Goal: Transaction & Acquisition: Download file/media

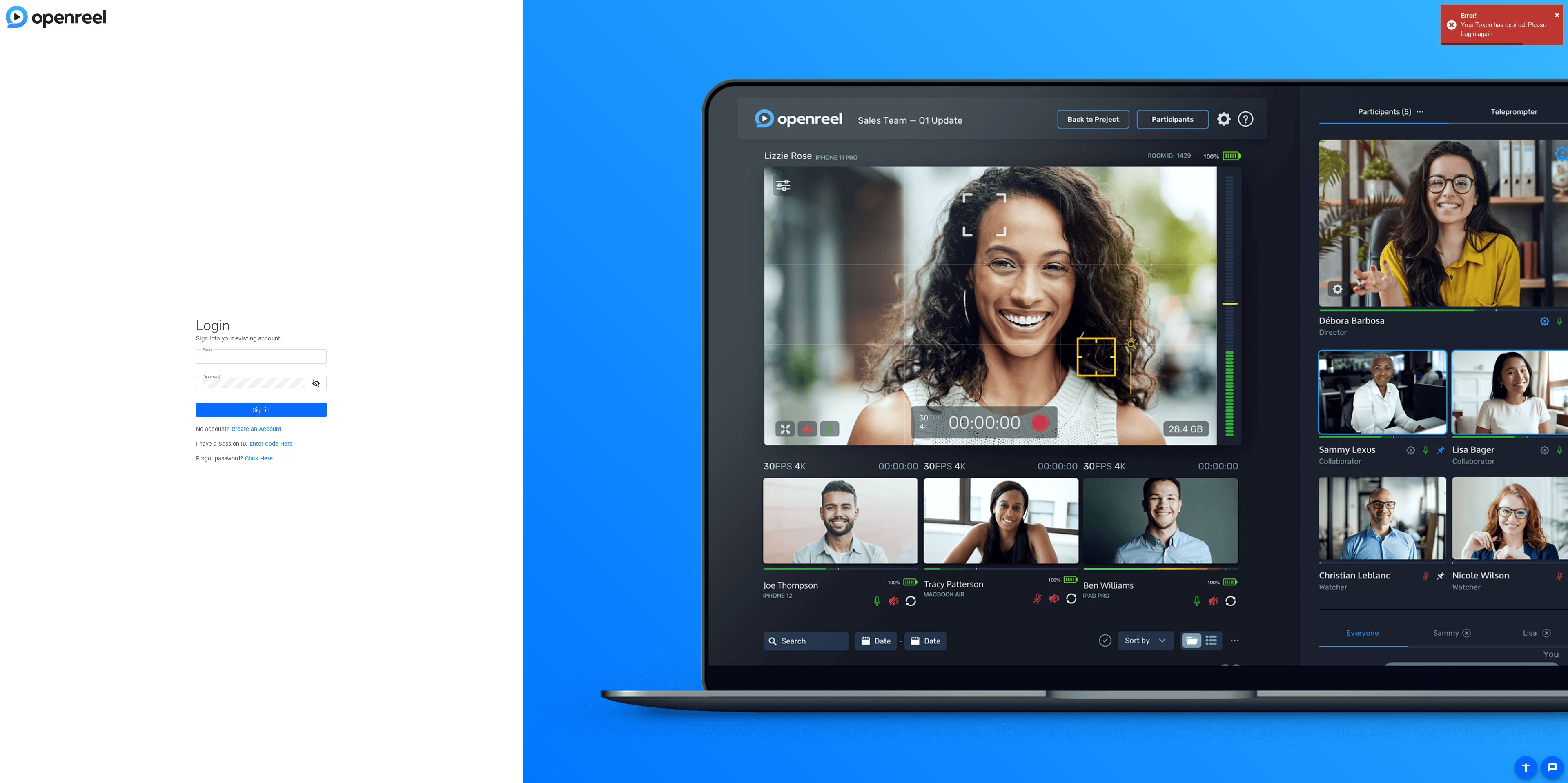
type input "vault@tubescience.com"
click at [256, 412] on span "Sign in" at bounding box center [261, 410] width 17 height 21
click at [255, 412] on span "TubeScience Inc." at bounding box center [262, 412] width 102 height 7
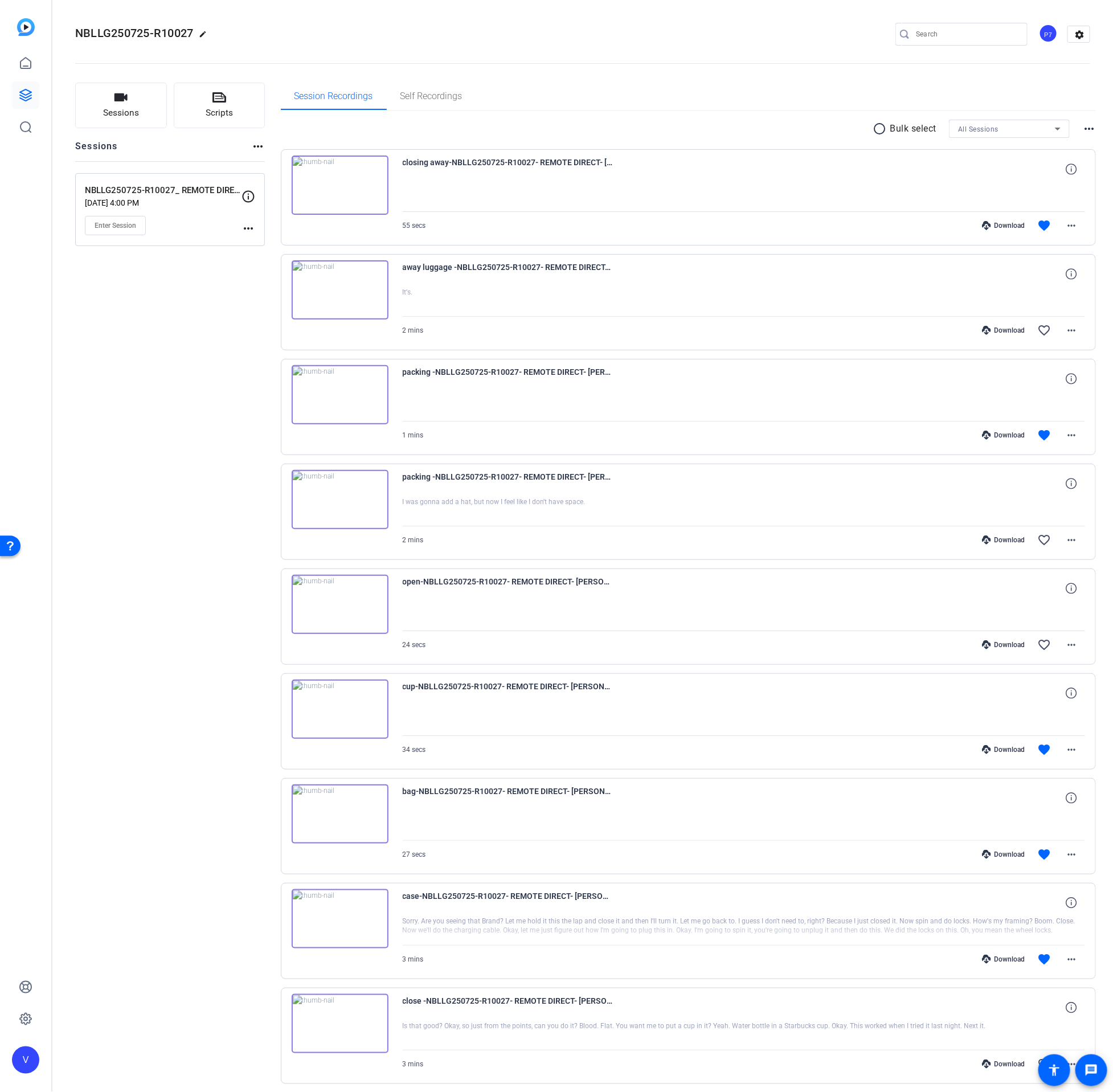
scroll to position [176, 0]
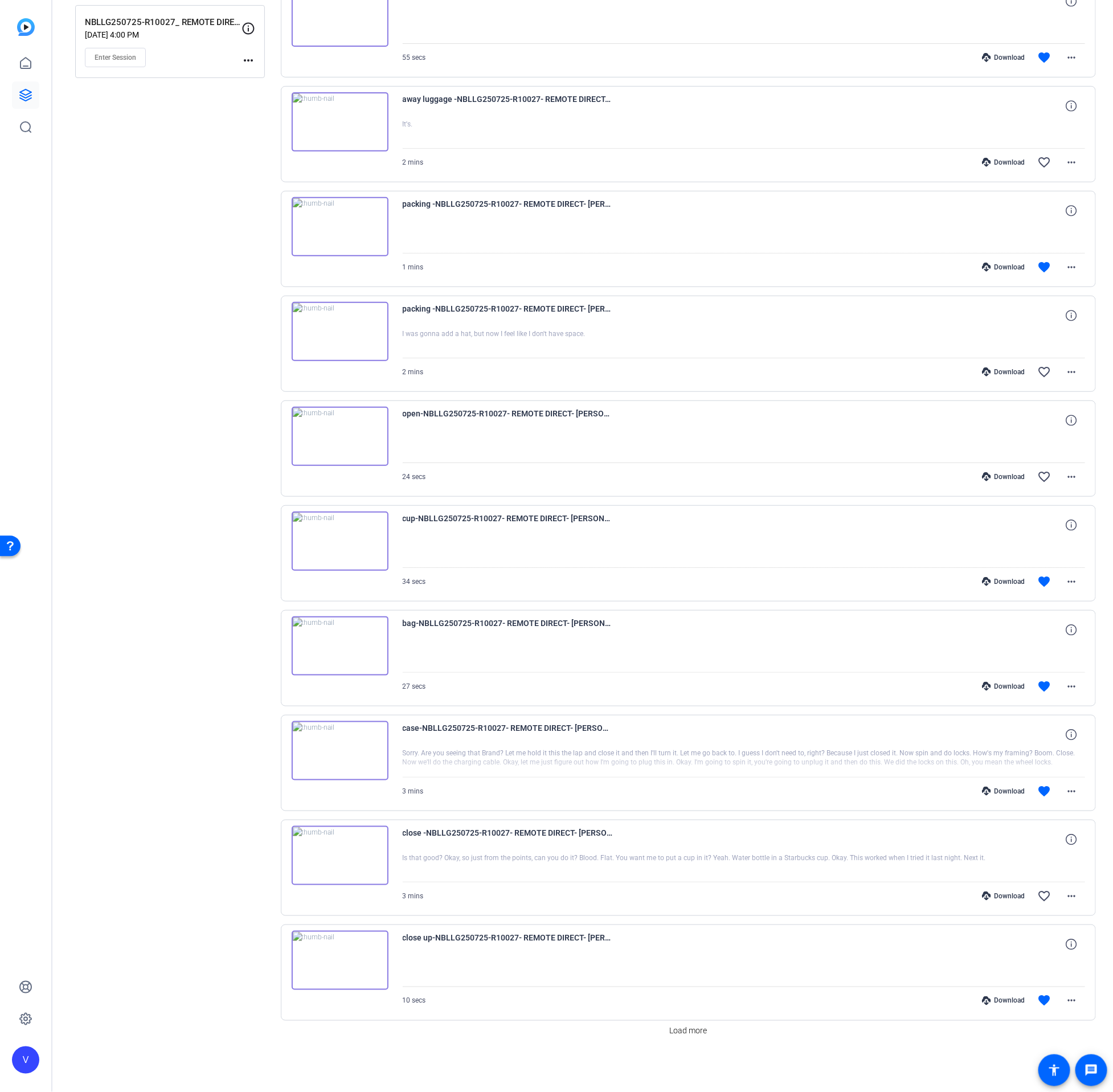
click at [710, 1026] on div "Load more" at bounding box center [689, 1031] width 816 height 20
click at [694, 1036] on span "Load more" at bounding box center [688, 1032] width 37 height 12
click at [682, 1031] on span "Load more" at bounding box center [688, 1032] width 37 height 12
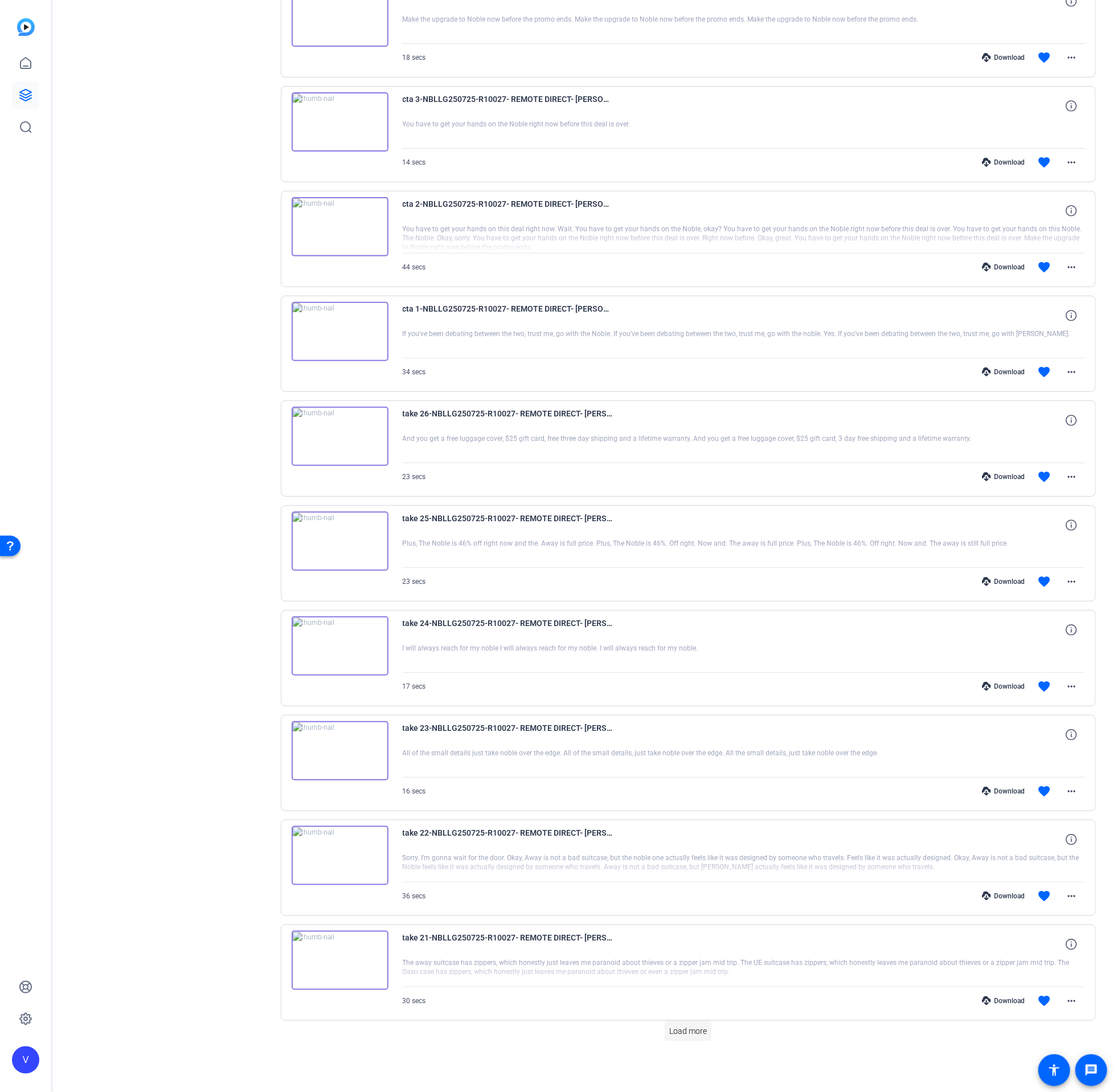
click at [681, 1031] on span "Load more" at bounding box center [688, 1032] width 37 height 12
click at [677, 1039] on span at bounding box center [688, 1031] width 47 height 27
click at [678, 1038] on span at bounding box center [688, 1031] width 47 height 27
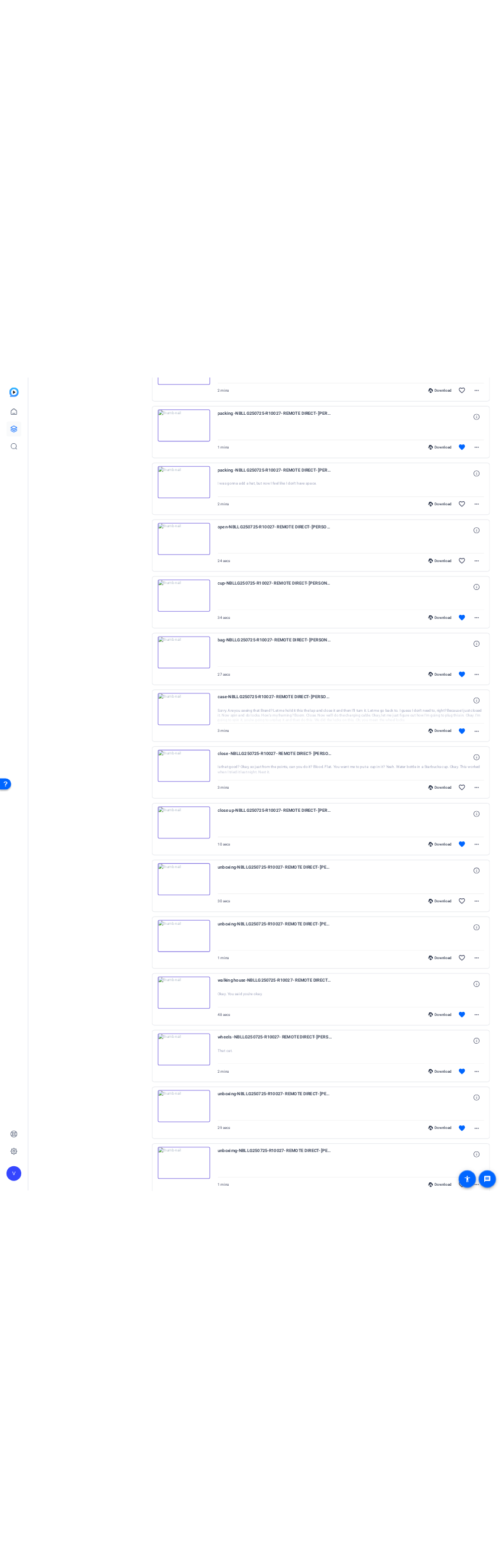
scroll to position [0, 0]
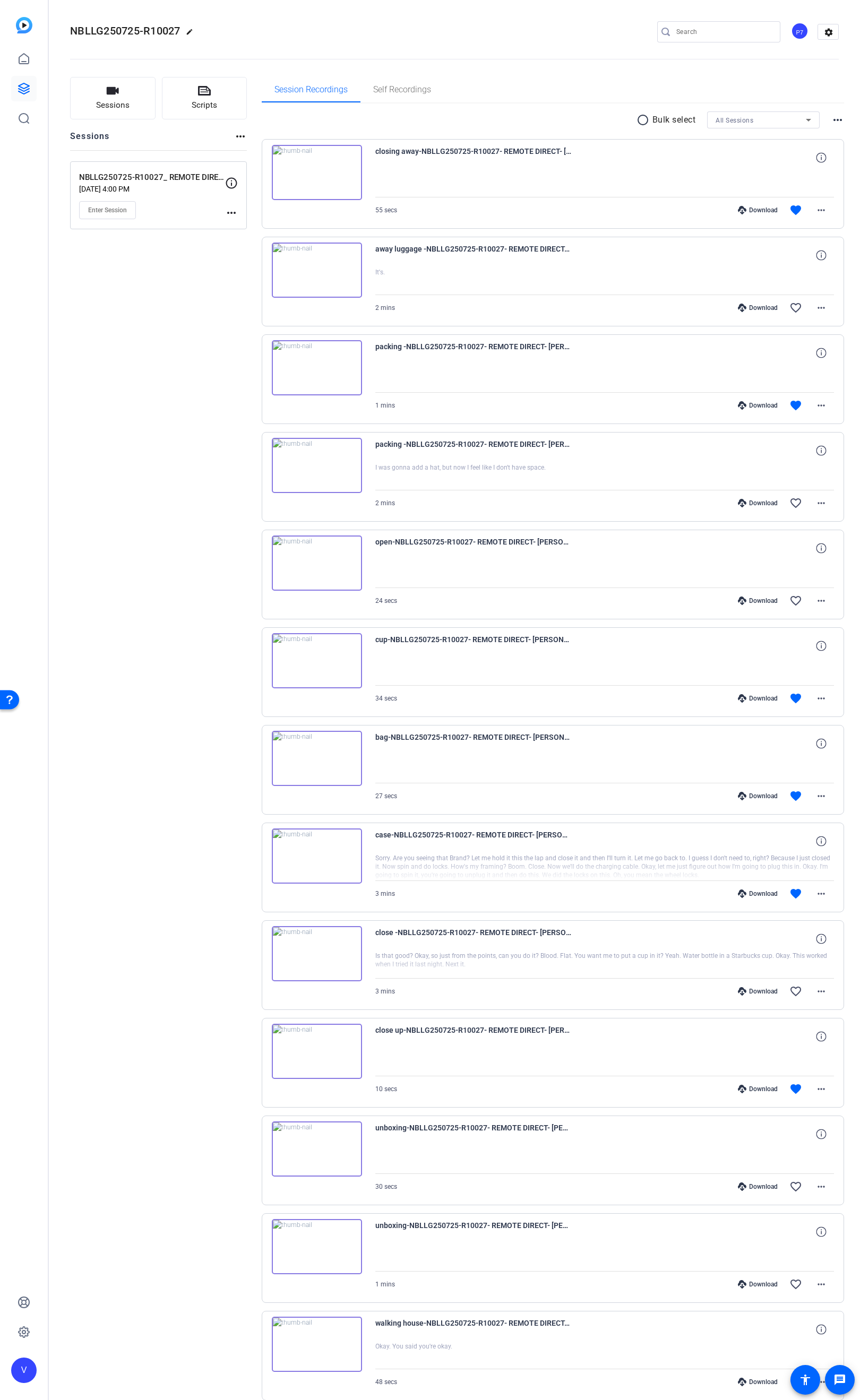
click at [638, 124] on mat-icon "radio_button_unchecked" at bounding box center [644, 120] width 16 height 13
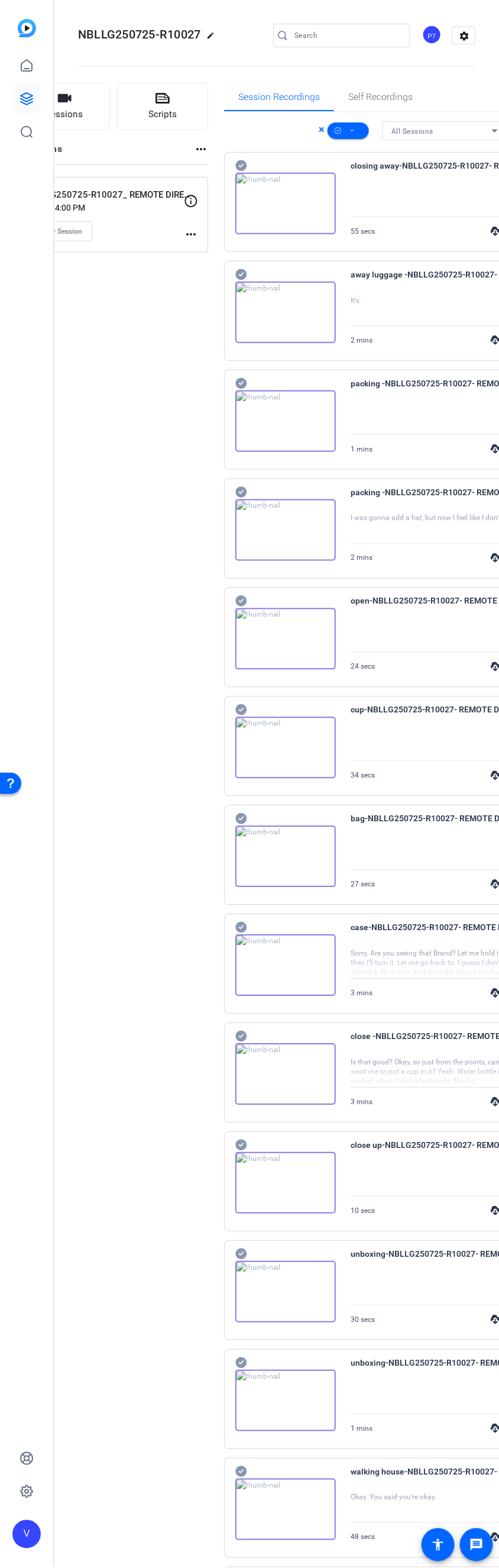
click at [242, 168] on icon at bounding box center [242, 166] width 11 height 11
click at [242, 172] on icon at bounding box center [242, 166] width 11 height 11
click at [238, 172] on icon at bounding box center [242, 166] width 11 height 11
drag, startPoint x: 240, startPoint y: 822, endPoint x: 250, endPoint y: 885, distance: 63.8
click at [240, 172] on icon at bounding box center [242, 166] width 11 height 11
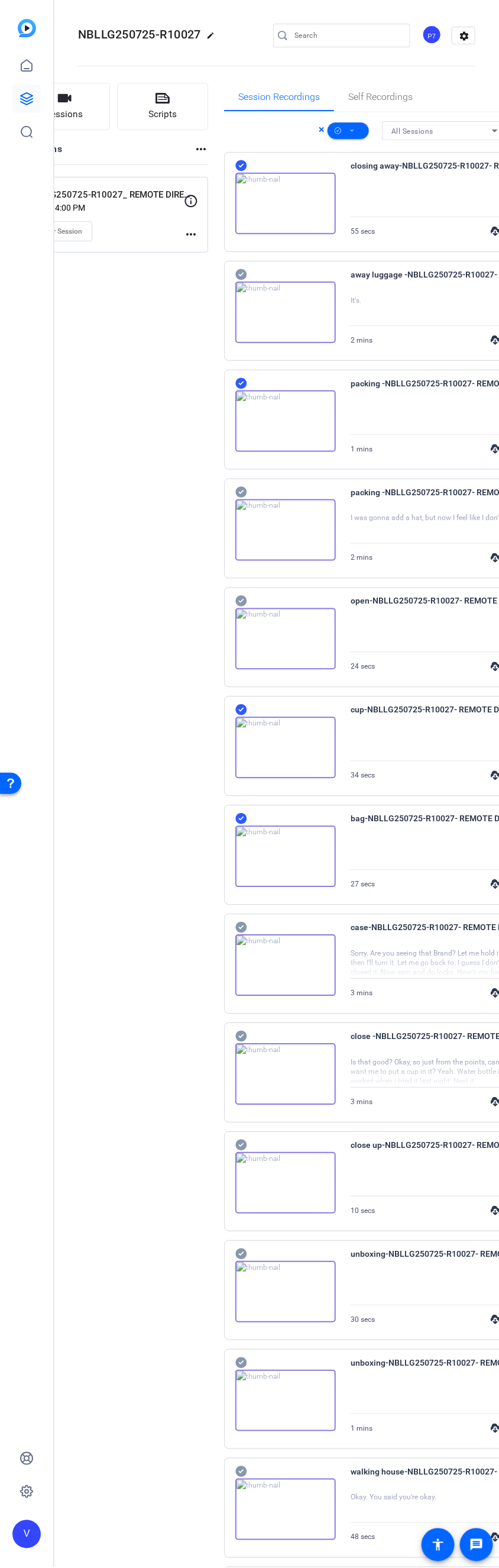
click at [236, 935] on icon at bounding box center [241, 928] width 11 height 14
drag, startPoint x: 243, startPoint y: 1154, endPoint x: 242, endPoint y: 1173, distance: 19.0
click at [242, 172] on icon at bounding box center [242, 166] width 11 height 11
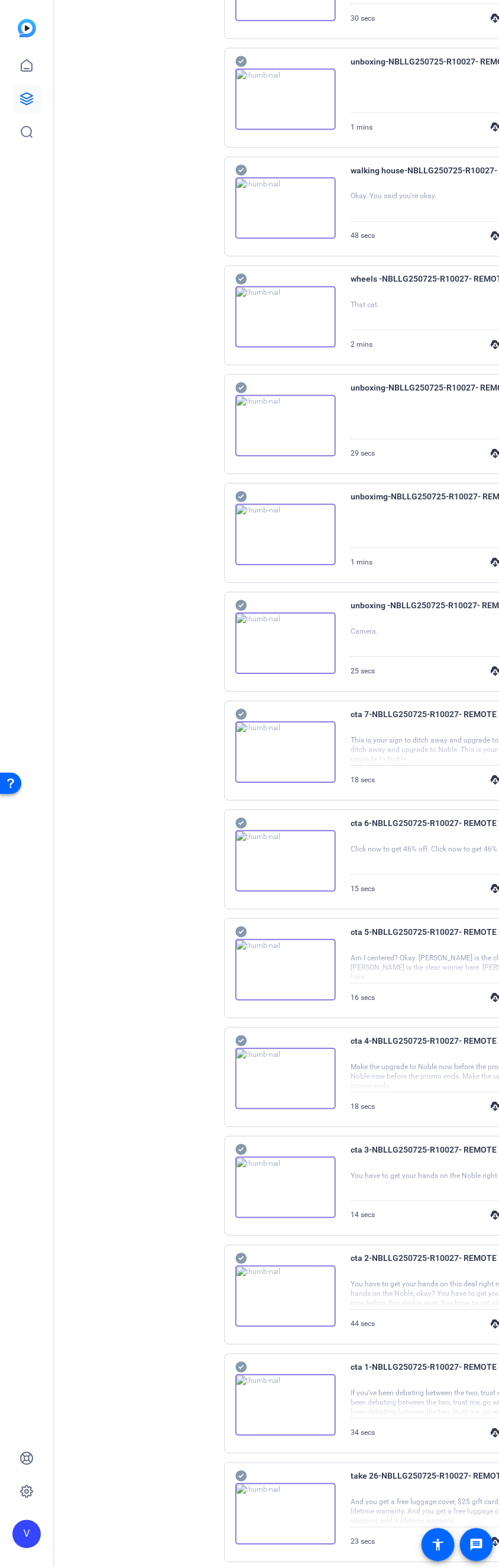
scroll to position [650, 0]
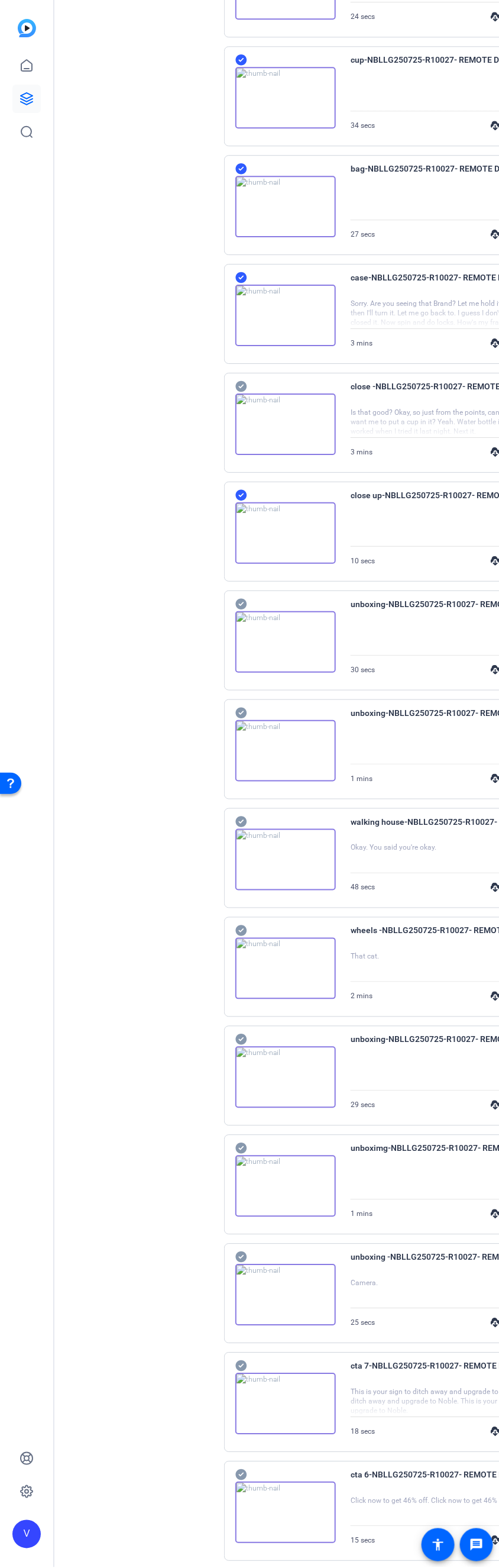
click at [240, 829] on icon at bounding box center [241, 822] width 11 height 14
click at [233, 941] on div "wheels -NBLLG250725-R10027- REMOTE DIRECT- [PERSON_NAME]-2025-08-12-11-44-55-78…" at bounding box center [379, 967] width 310 height 100
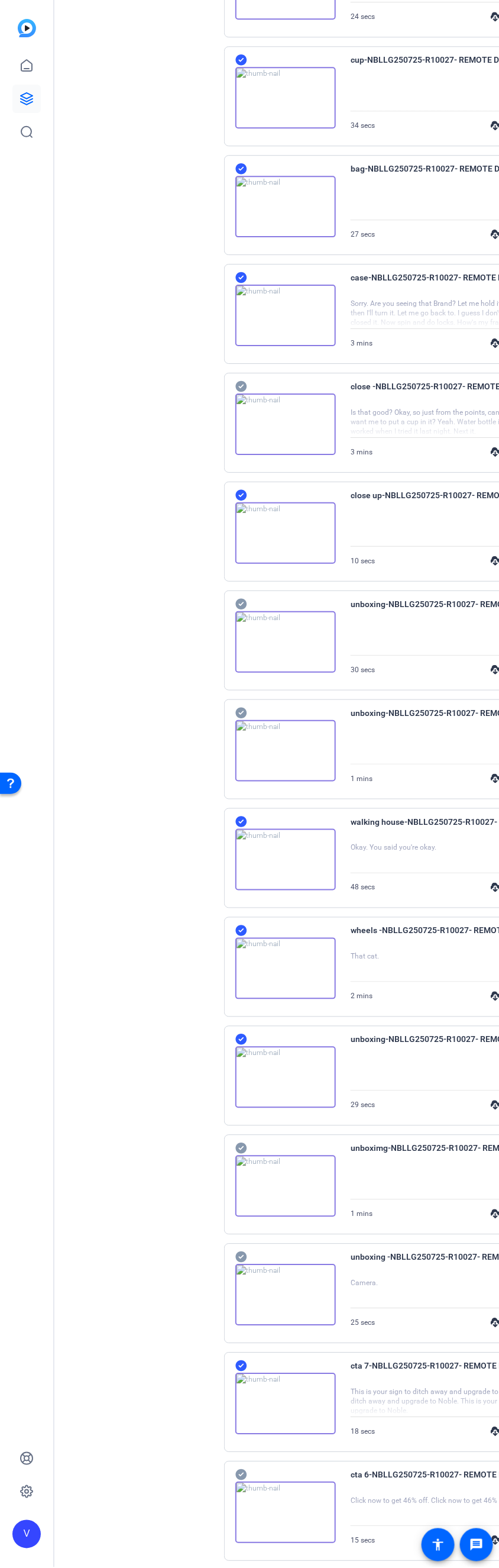
scroll to position [1302, 0]
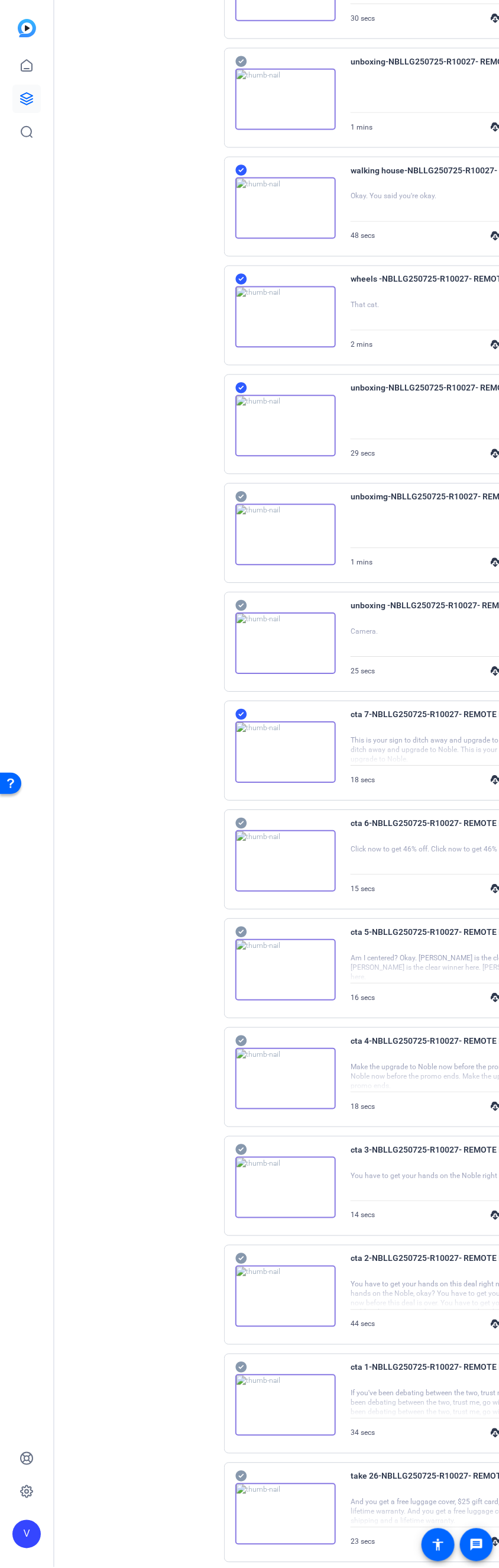
click at [242, 1134] on icon at bounding box center [241, 1150] width 11 height 14
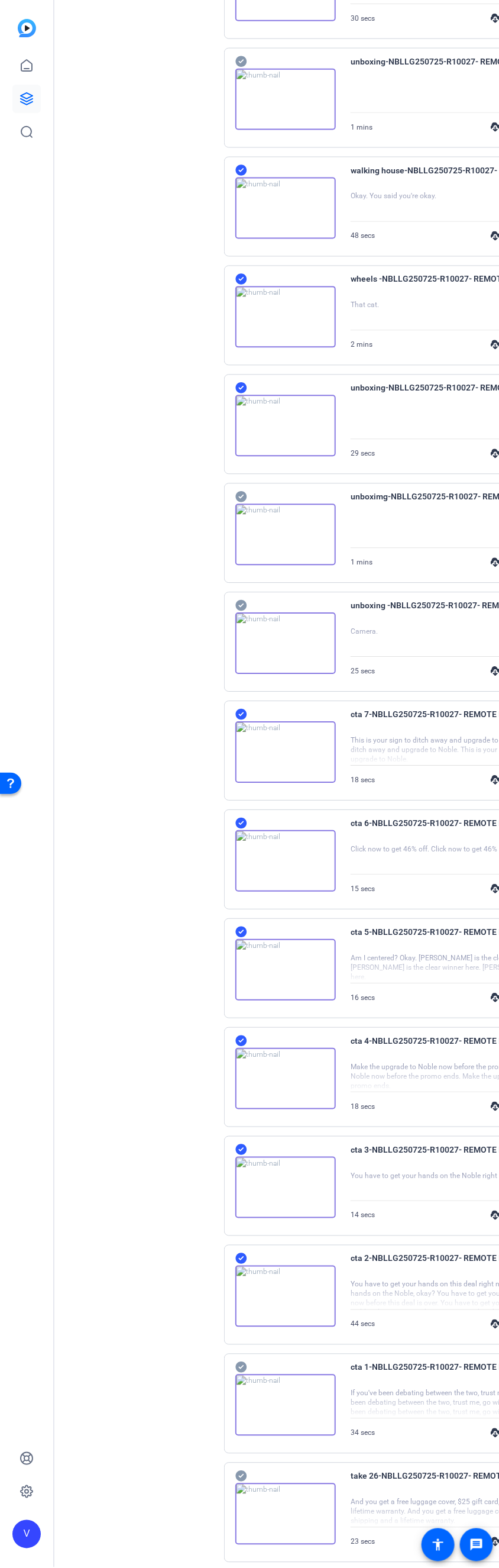
click at [245, 1134] on icon at bounding box center [241, 1368] width 11 height 14
click at [235, 850] on div "take 26-NBLLG250725-R10027- REMOTE DIRECT- [PERSON_NAME]-2025-08-12-11-03-19-55…" at bounding box center [379, 862] width 310 height 100
click at [247, 833] on icon at bounding box center [241, 825] width 11 height 14
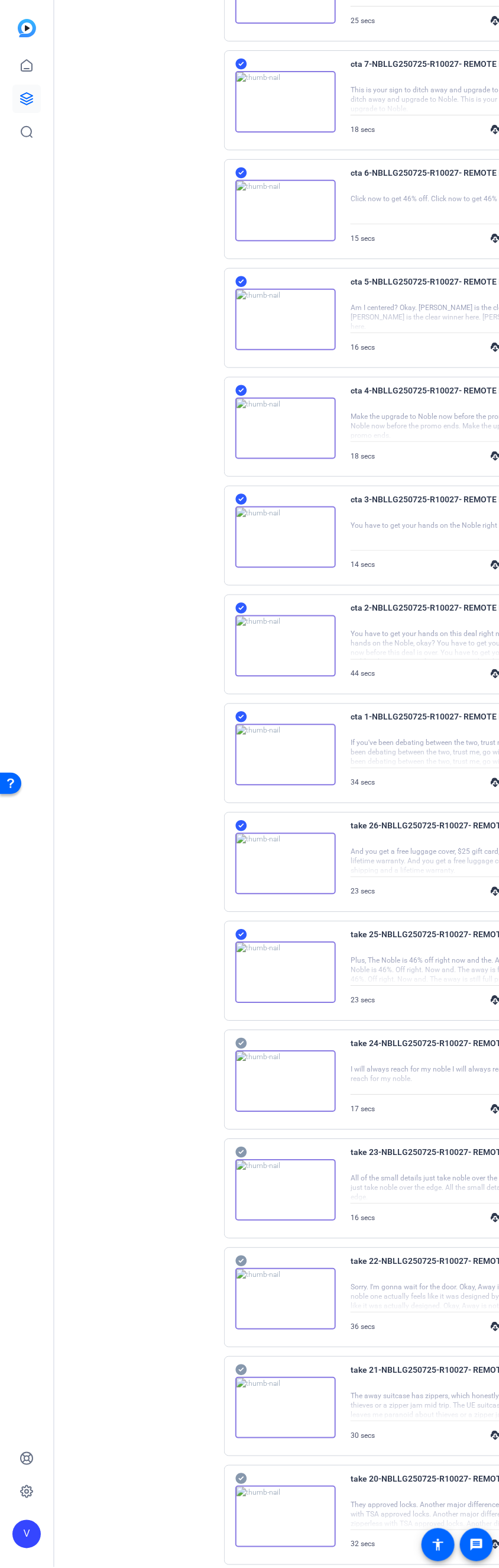
click at [243, 1050] on icon at bounding box center [241, 1043] width 11 height 14
click at [238, 1134] on icon at bounding box center [241, 1261] width 11 height 14
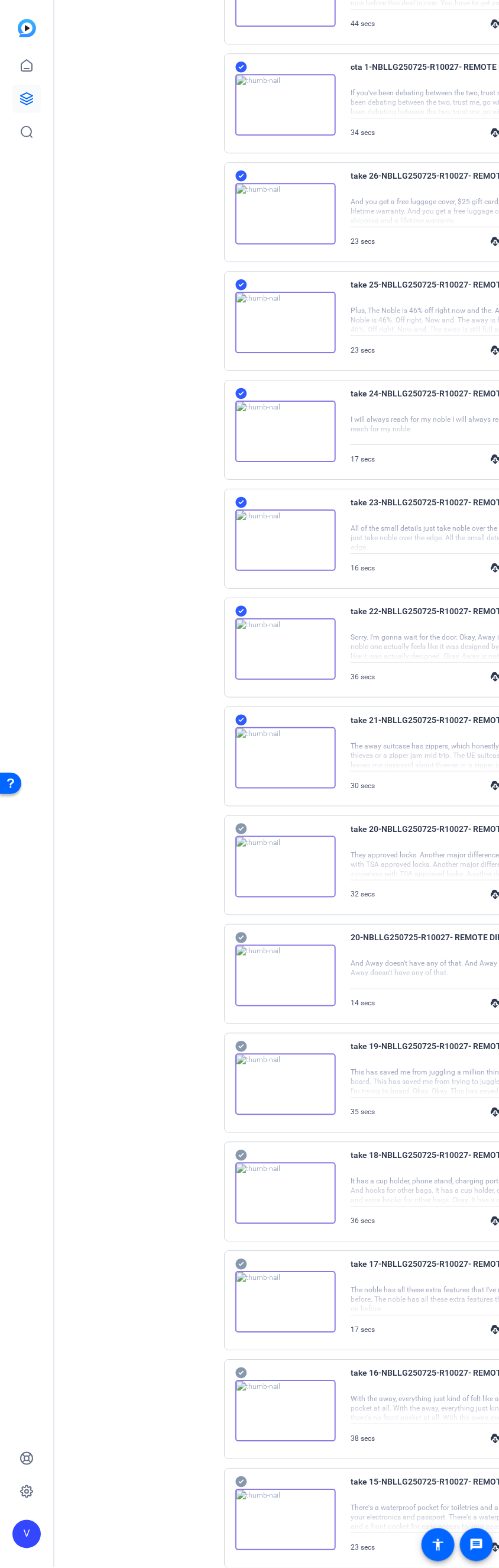
drag, startPoint x: 240, startPoint y: 1069, endPoint x: 245, endPoint y: 1069, distance: 5.0
click at [240, 1054] on icon at bounding box center [241, 1047] width 11 height 14
click at [245, 1134] on div "take 18-NBLLG250725-R10027- REMOTE DIRECT- [PERSON_NAME]-2025-08-12-10-54-21-74…" at bounding box center [379, 1191] width 310 height 100
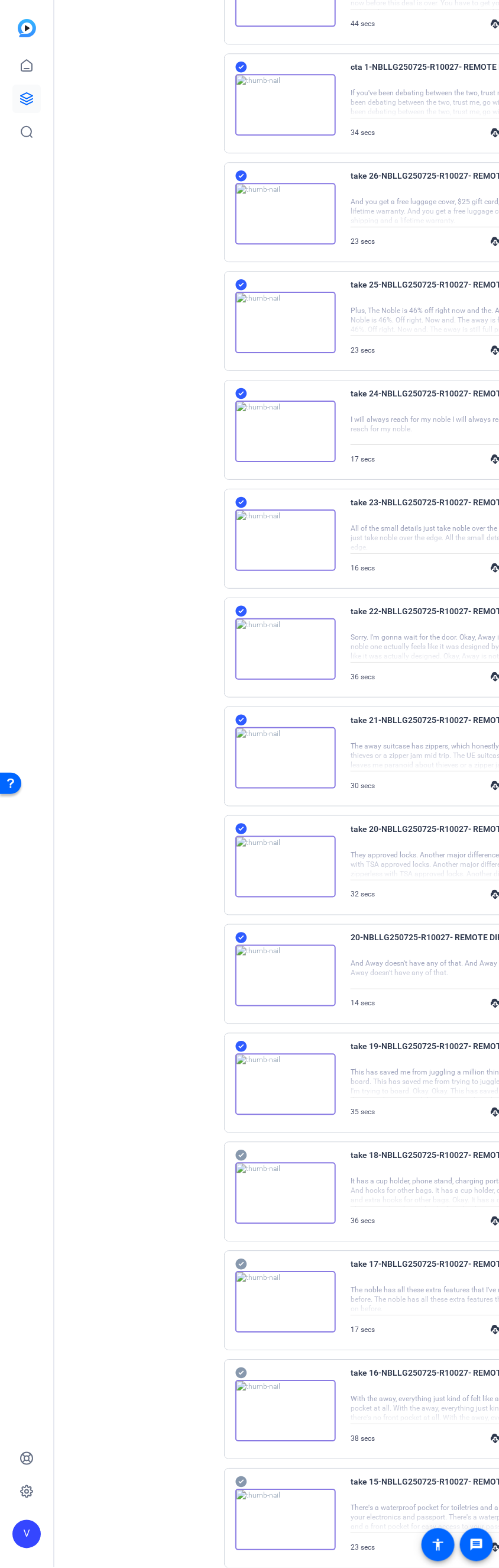
click at [242, 1134] on div "take 18-NBLLG250725-R10027- REMOTE DIRECT- [PERSON_NAME]-2025-08-12-10-54-21-74…" at bounding box center [379, 1191] width 310 height 100
click at [250, 1134] on div at bounding box center [286, 1186] width 101 height 76
click at [247, 1134] on div at bounding box center [286, 1186] width 101 height 76
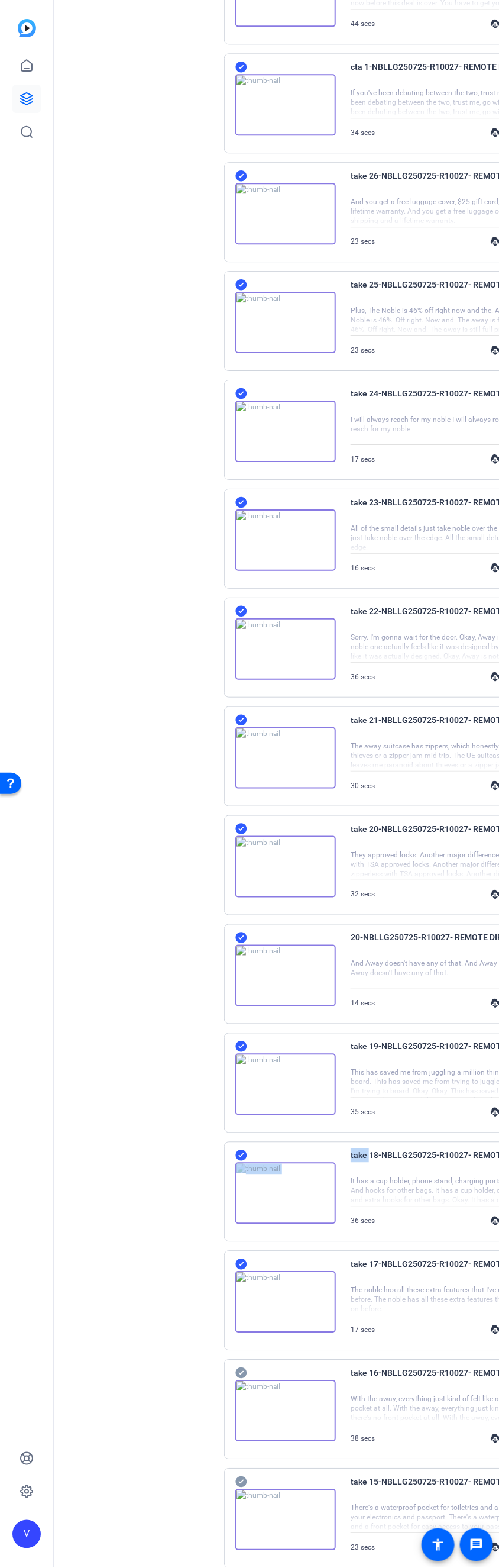
drag, startPoint x: 245, startPoint y: 1399, endPoint x: 257, endPoint y: 1410, distance: 16.3
click at [245, 1134] on icon at bounding box center [241, 1373] width 11 height 14
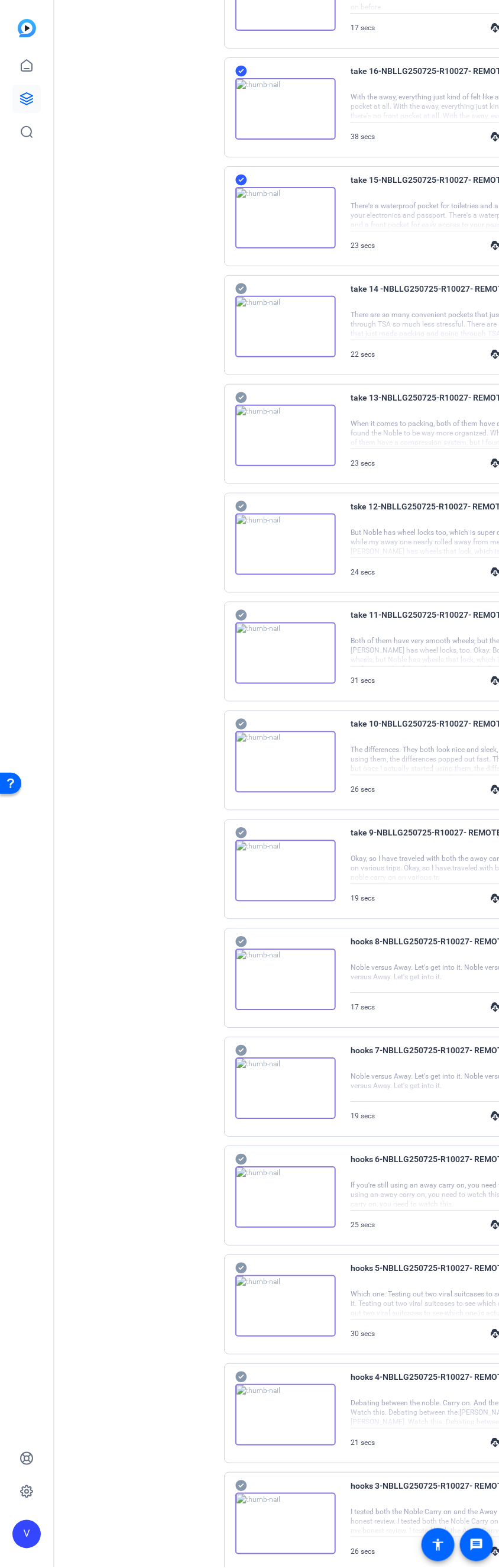
scroll to position [3254, 0]
click at [240, 962] on div "take 14 -NBLLG250725-R10027- REMOTE DIRECT- [PERSON_NAME]-2025-08-12-10-51-11-1…" at bounding box center [379, 975] width 310 height 100
click at [242, 946] on icon at bounding box center [241, 939] width 11 height 14
click at [242, 1134] on icon at bounding box center [241, 1157] width 11 height 14
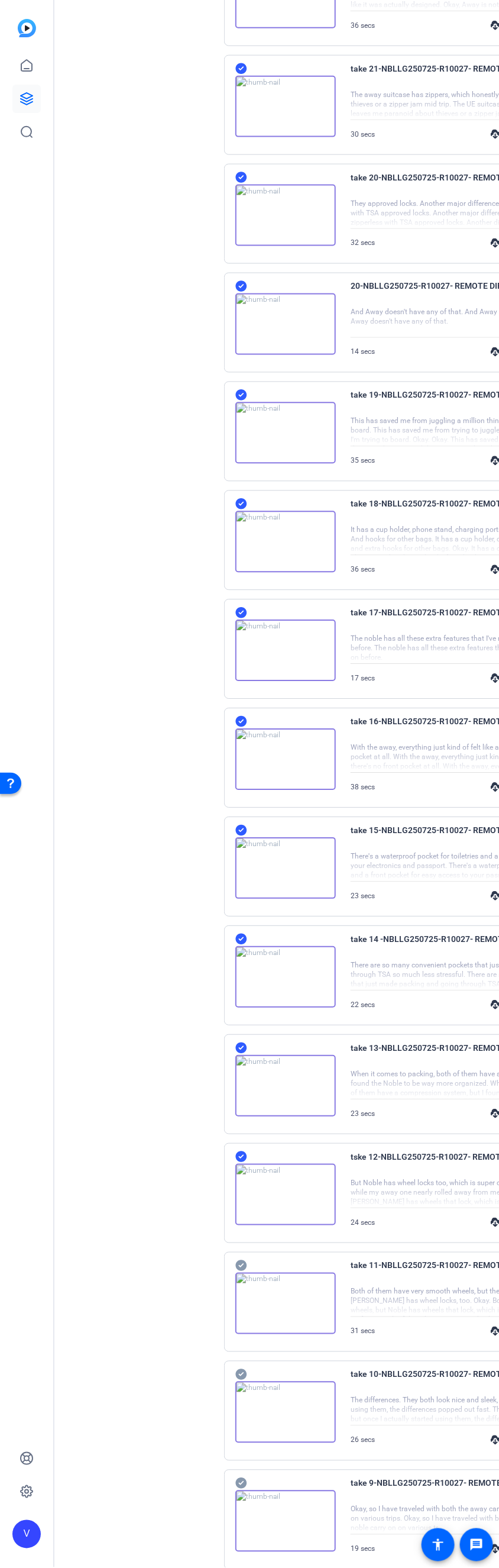
click at [247, 1134] on icon at bounding box center [241, 1266] width 11 height 14
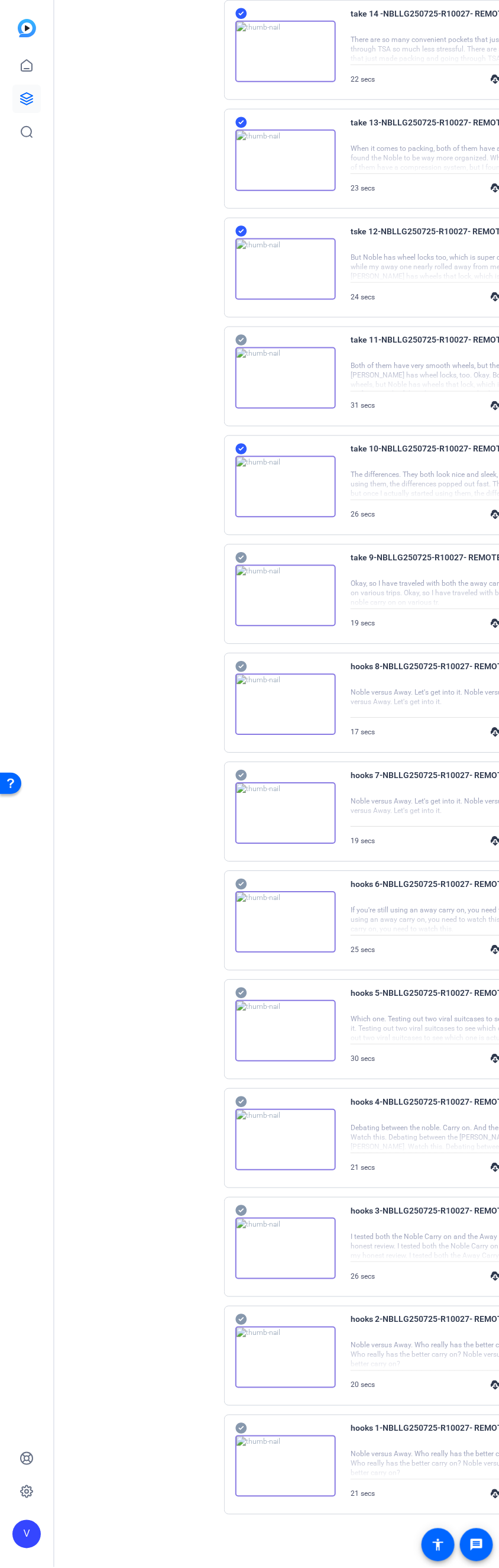
click at [247, 988] on icon at bounding box center [241, 993] width 11 height 14
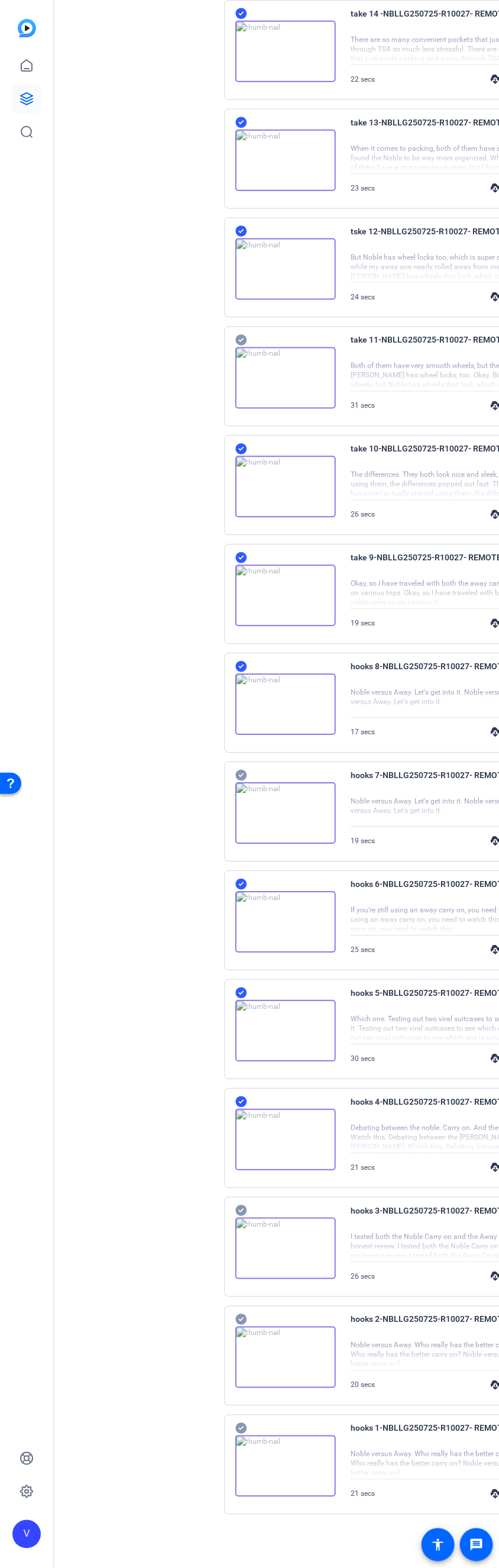
click at [243, 1134] on icon at bounding box center [241, 1211] width 11 height 14
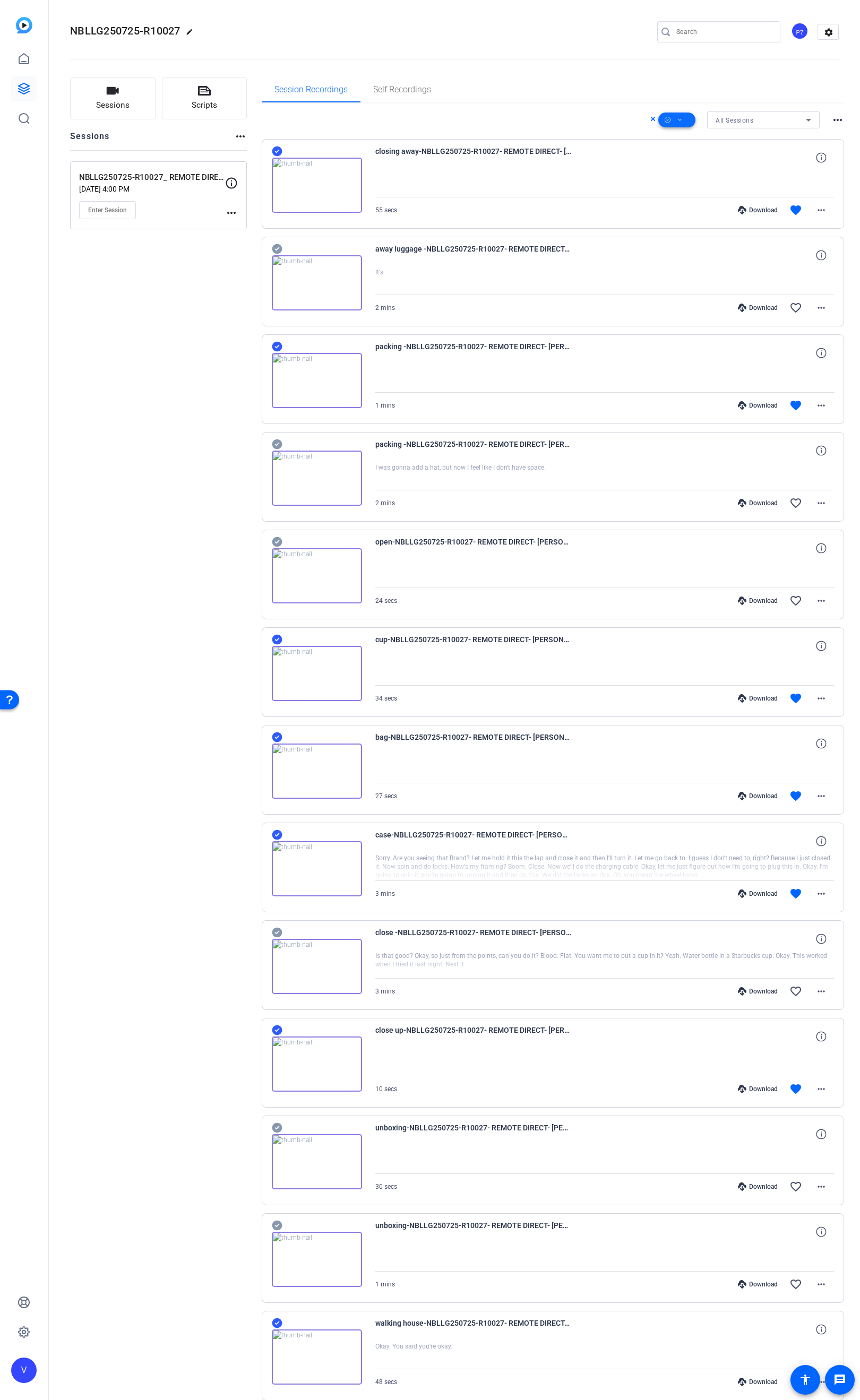
click at [680, 125] on span at bounding box center [676, 120] width 37 height 25
click at [703, 157] on span "Download Original" at bounding box center [687, 163] width 56 height 13
drag, startPoint x: 178, startPoint y: 34, endPoint x: 121, endPoint y: 34, distance: 57.0
click at [122, 33] on span "NBLLG250725-R10027" at bounding box center [126, 31] width 111 height 13
drag, startPoint x: 181, startPoint y: 30, endPoint x: 69, endPoint y: 28, distance: 112.0
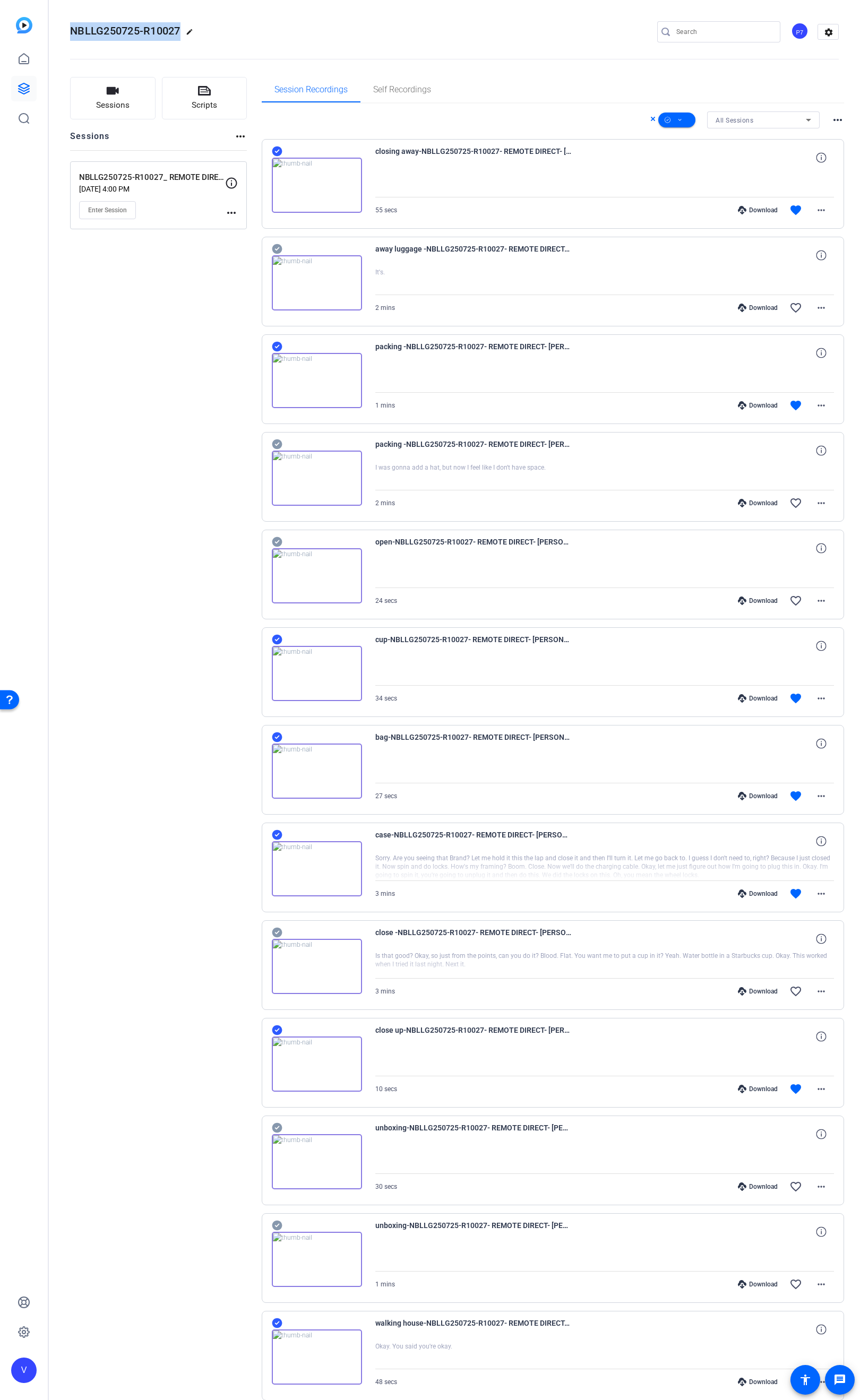
click at [70, 28] on h2 "NBLLG250725-R10027 edit" at bounding box center [134, 31] width 128 height 18
copy span "NBLLG250725-R10027"
click at [676, 113] on span at bounding box center [676, 120] width 37 height 25
click at [706, 153] on span "Unselect All" at bounding box center [687, 149] width 56 height 13
click at [706, 151] on span "Unselect All" at bounding box center [687, 149] width 56 height 13
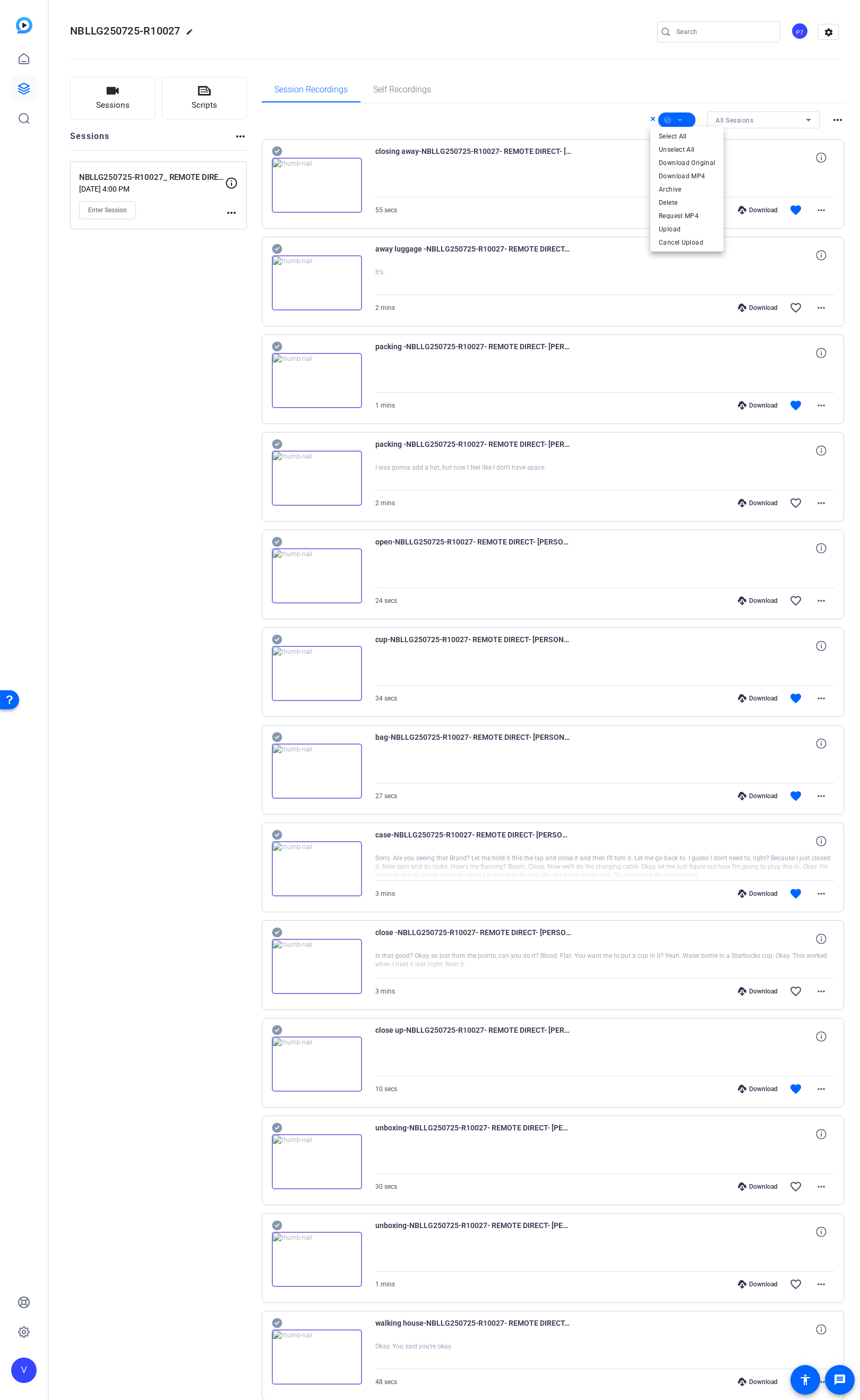
click at [555, 114] on div at bounding box center [430, 700] width 860 height 1400
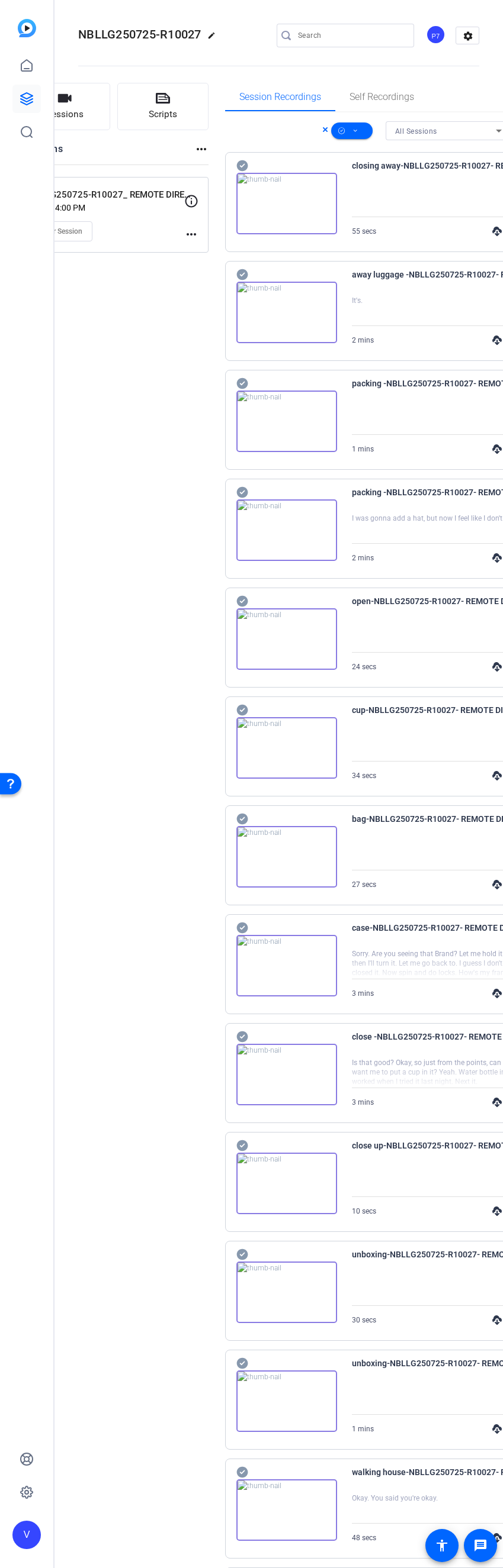
click at [242, 276] on icon at bounding box center [242, 274] width 11 height 14
drag, startPoint x: 238, startPoint y: 499, endPoint x: 245, endPoint y: 495, distance: 8.1
click at [238, 499] on icon at bounding box center [242, 492] width 11 height 14
click at [240, 609] on icon at bounding box center [242, 601] width 11 height 14
click at [251, 1043] on div at bounding box center [287, 1067] width 101 height 76
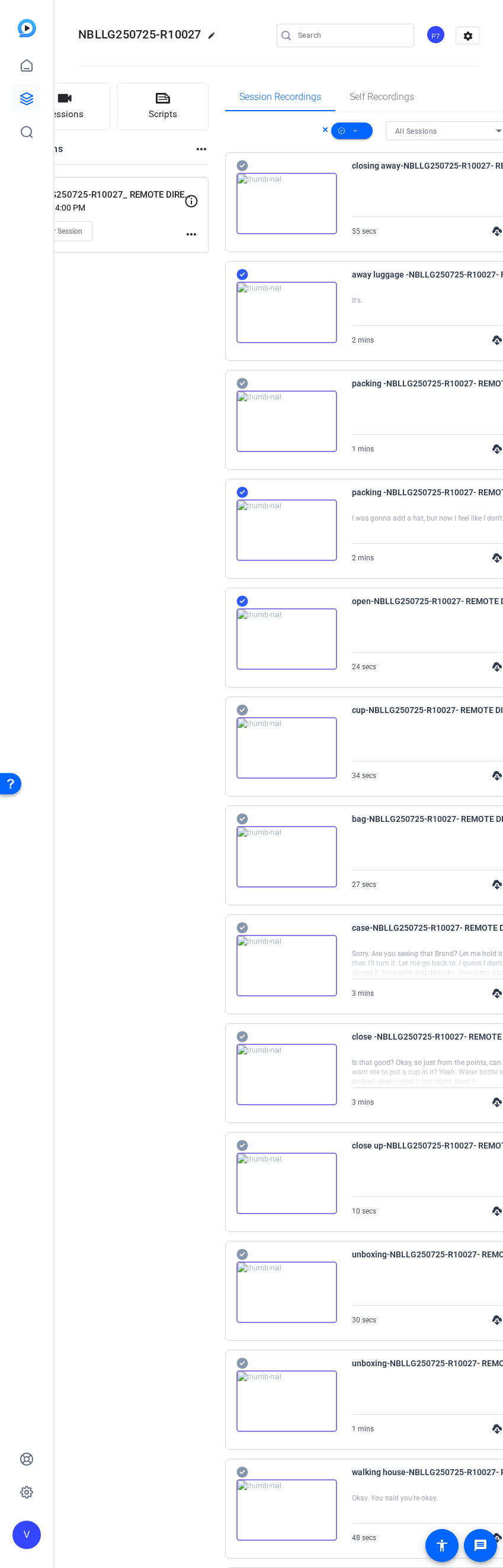
click at [247, 172] on icon at bounding box center [242, 166] width 11 height 11
click at [240, 1134] on icon at bounding box center [242, 1254] width 11 height 14
drag, startPoint x: 249, startPoint y: 1374, endPoint x: 283, endPoint y: 1428, distance: 63.8
click at [247, 172] on icon at bounding box center [242, 166] width 11 height 11
click at [244, 172] on icon at bounding box center [242, 166] width 11 height 11
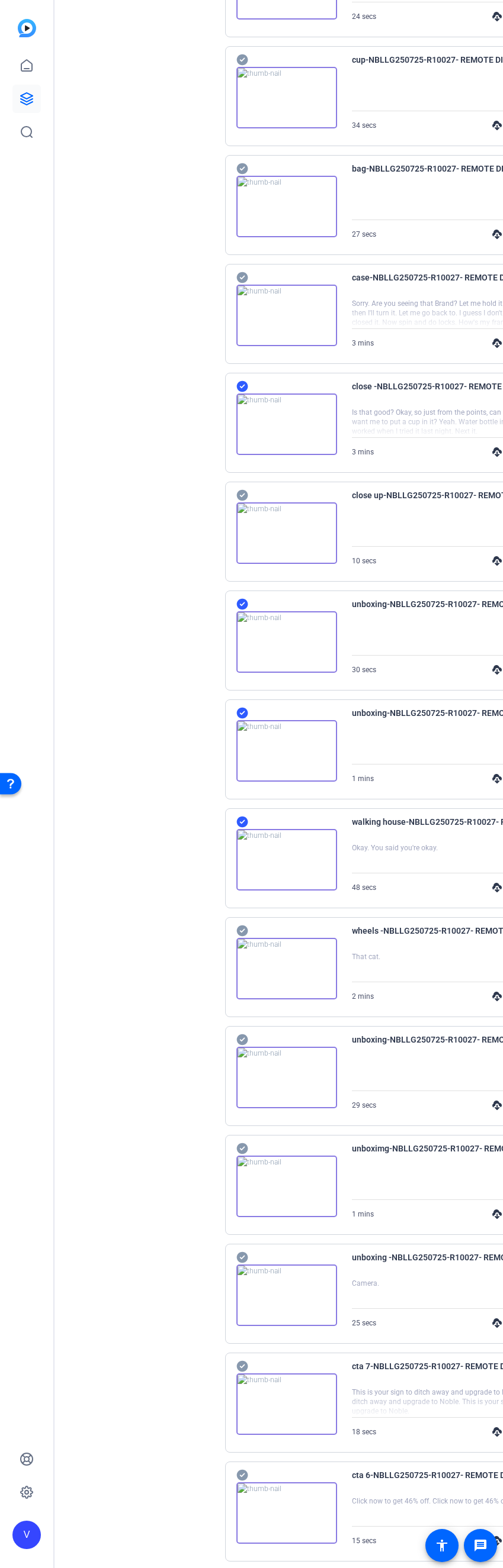
scroll to position [1302, 0]
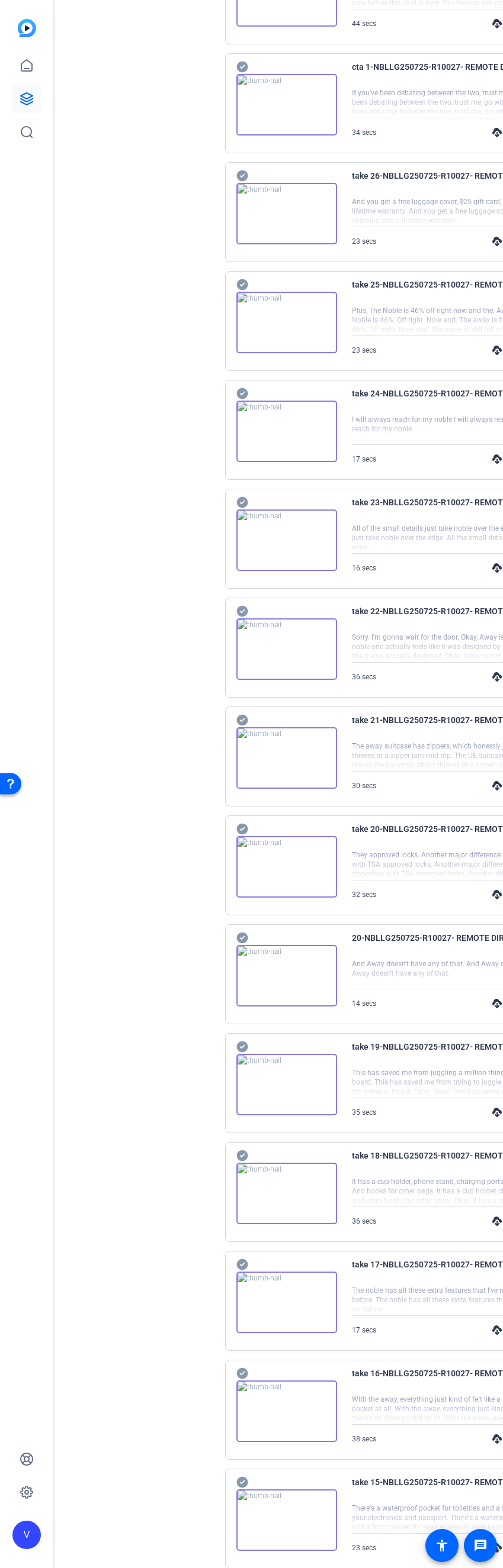
scroll to position [3254, 0]
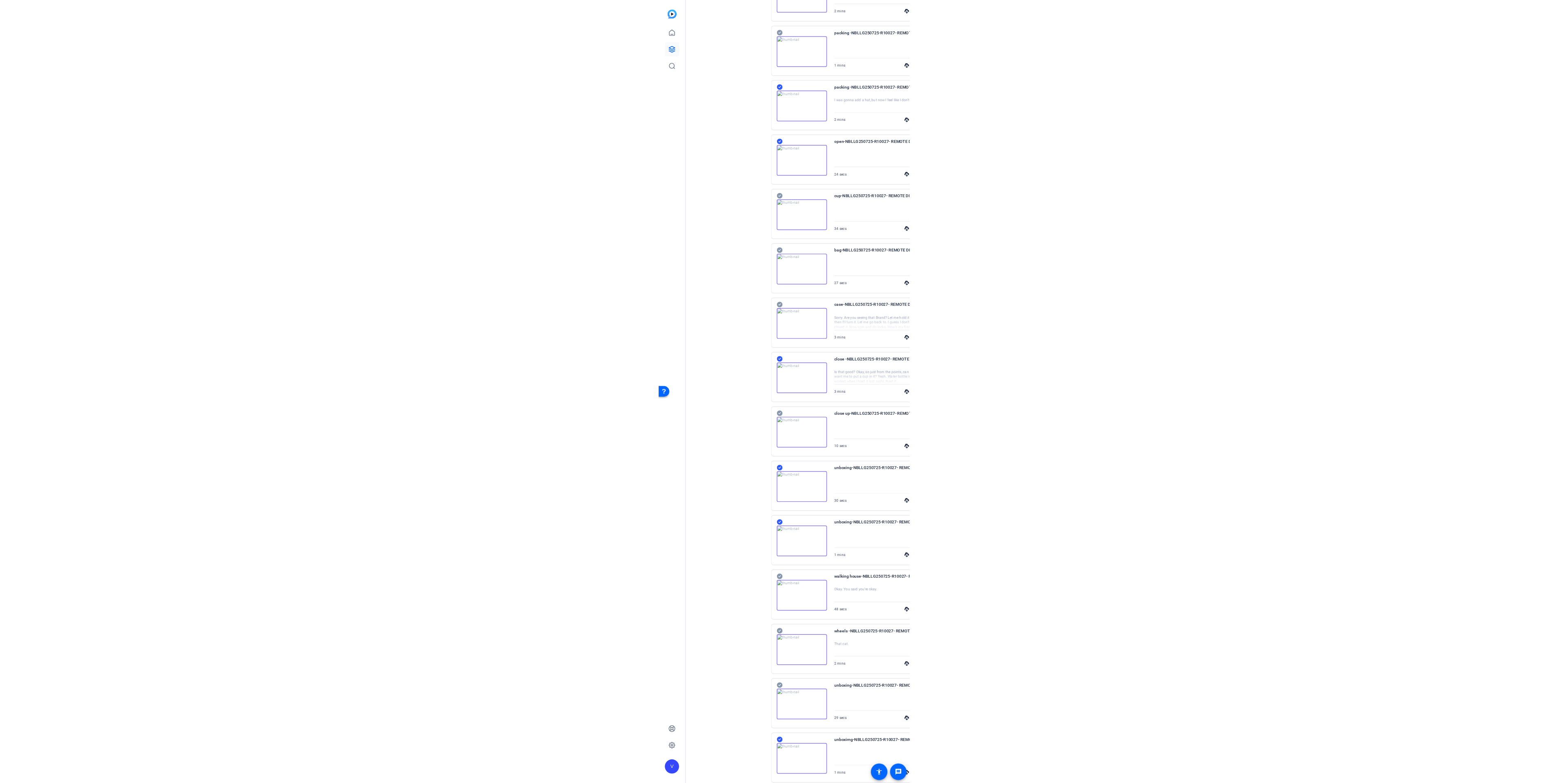
scroll to position [0, 0]
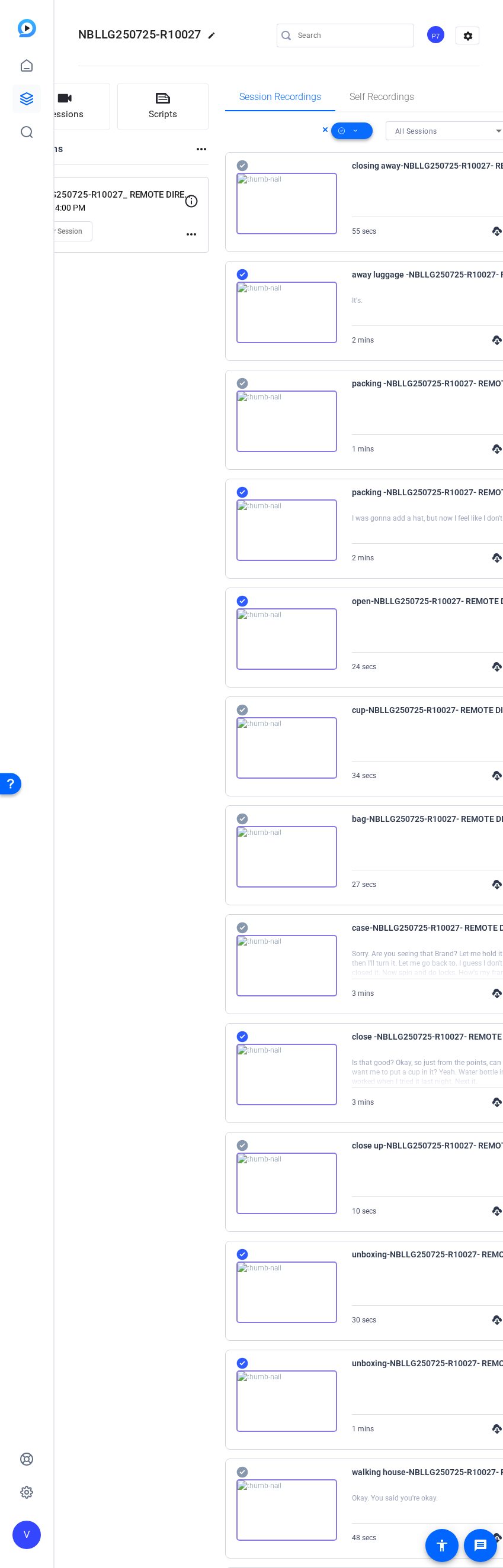
click at [340, 131] on span at bounding box center [351, 131] width 41 height 28
click at [370, 181] on span "Download Original" at bounding box center [360, 179] width 63 height 14
